Goal: Task Accomplishment & Management: Use online tool/utility

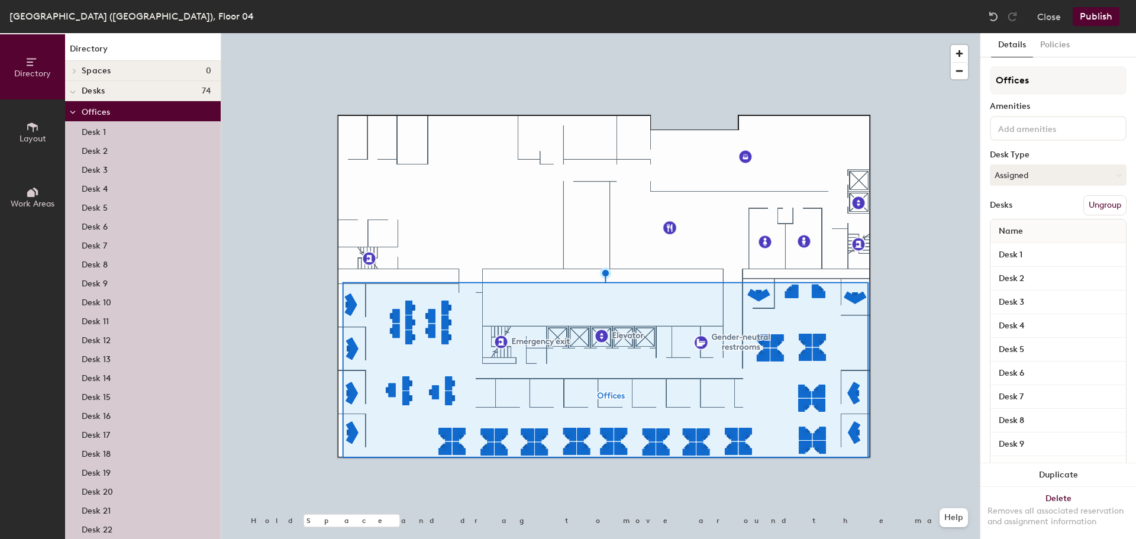
click at [1103, 209] on button "Ungroup" at bounding box center [1104, 205] width 43 height 20
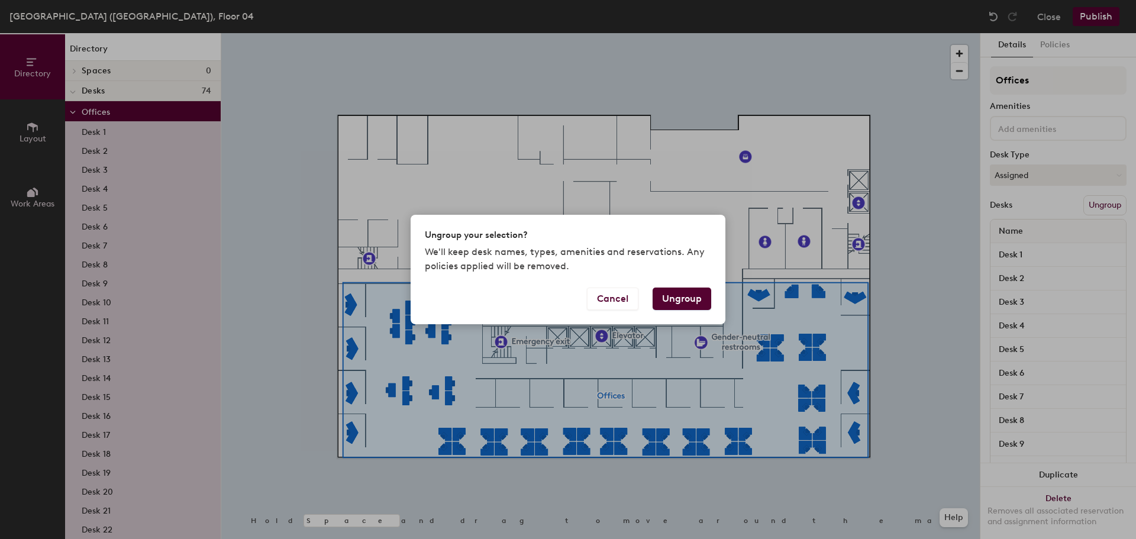
click at [681, 298] on button "Ungroup" at bounding box center [681, 298] width 59 height 22
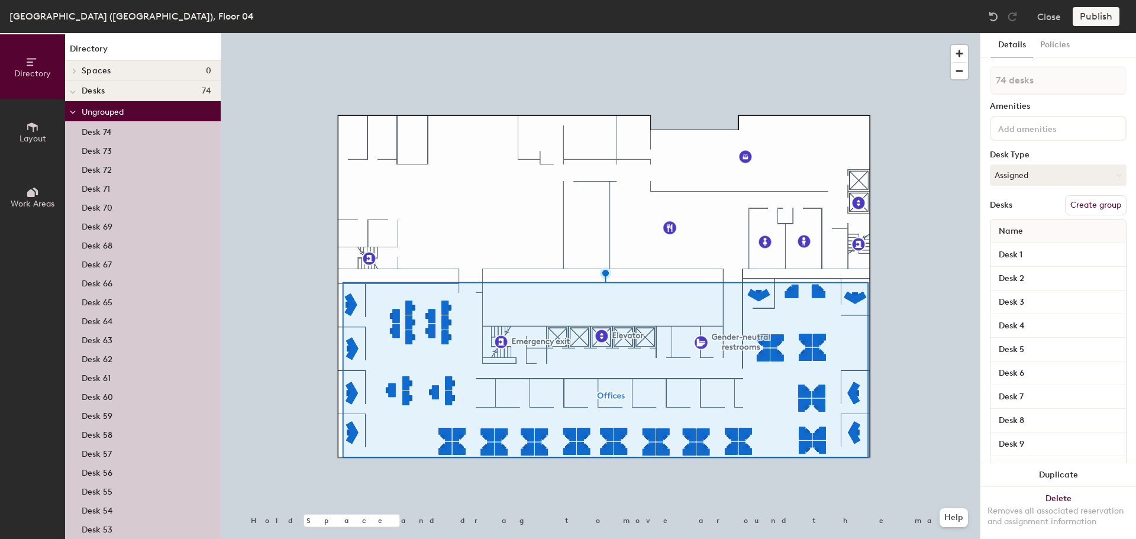
click at [908, 33] on div at bounding box center [600, 33] width 758 height 0
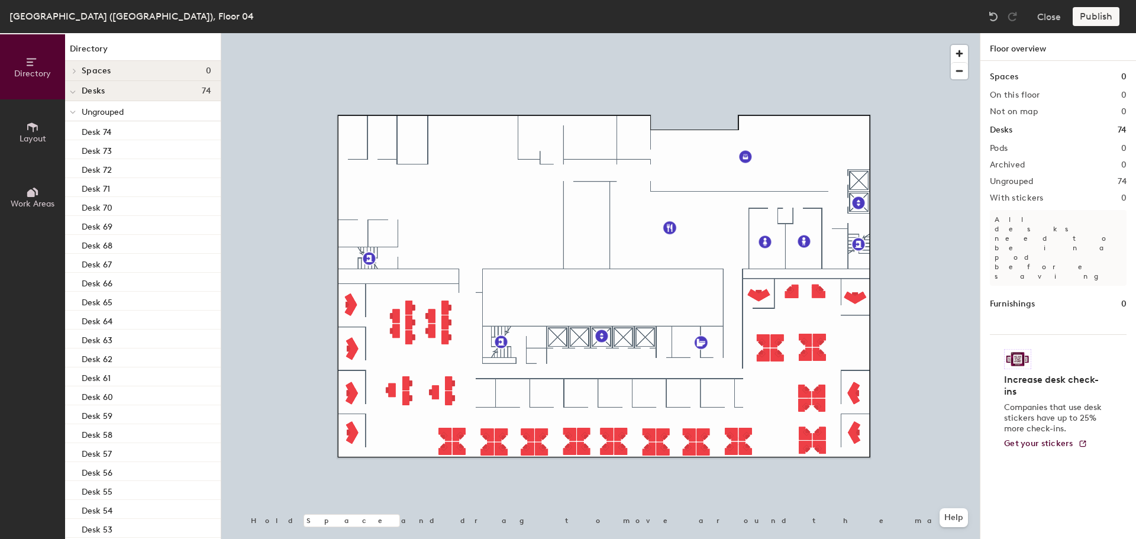
click at [899, 33] on div at bounding box center [600, 33] width 758 height 0
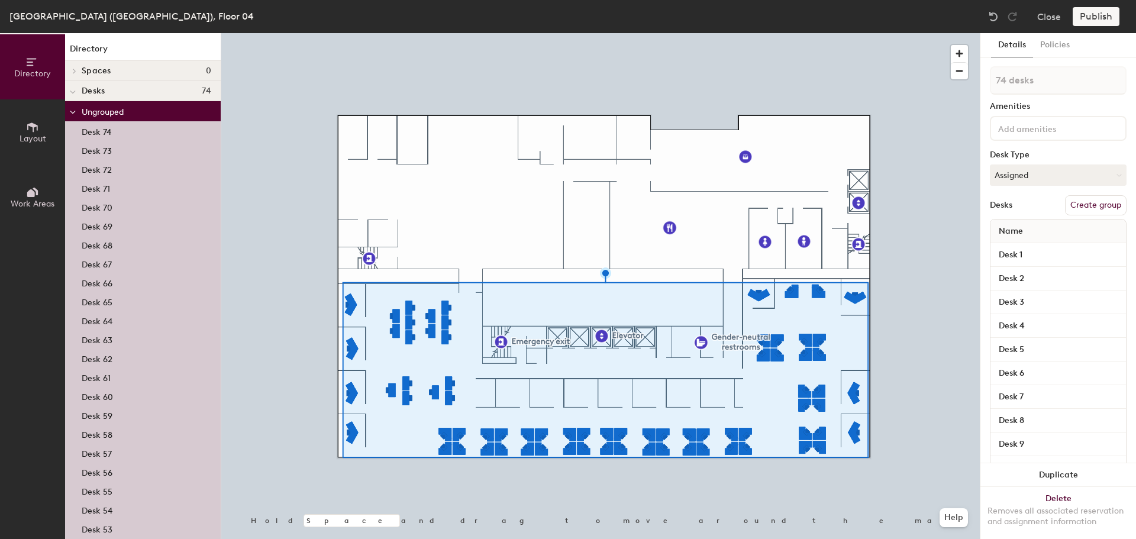
click at [1091, 206] on button "Create group" at bounding box center [1096, 205] width 62 height 20
click at [964, 84] on div "Directory Layout Work Areas Directory Spaces 0 Desks 74 Pod 1 Desk 1 Desk 2 Des…" at bounding box center [568, 286] width 1136 height 506
type input "Offices"
click at [1088, 19] on button "Publish" at bounding box center [1095, 16] width 47 height 19
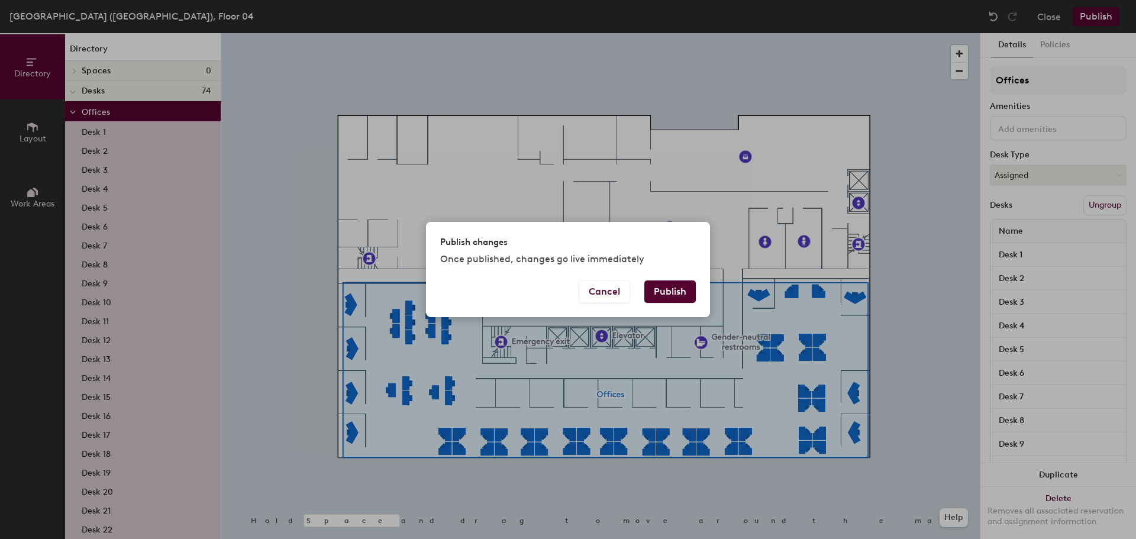
click at [682, 289] on button "Publish" at bounding box center [669, 291] width 51 height 22
